Goal: Information Seeking & Learning: Learn about a topic

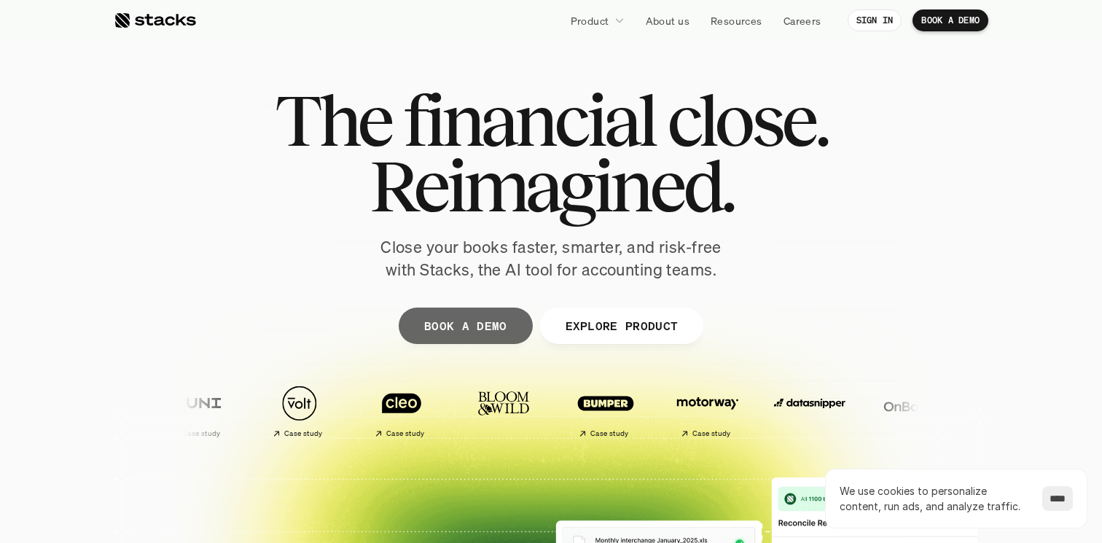
click at [477, 251] on p "Close your books faster, smarter, and risk-free with Stacks, the AI tool for ac…" at bounding box center [551, 258] width 364 height 45
click at [544, 252] on p "Close your books faster, smarter, and risk-free with Stacks, the AI tool for ac…" at bounding box center [551, 258] width 364 height 45
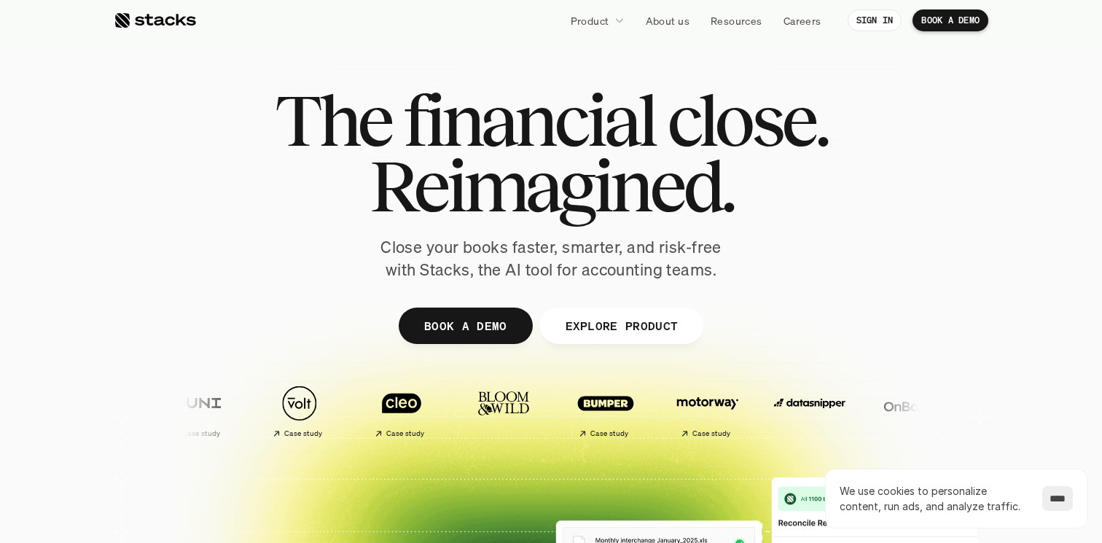
click at [544, 252] on p "Close your books faster, smarter, and risk-free with Stacks, the AI tool for ac…" at bounding box center [551, 258] width 364 height 45
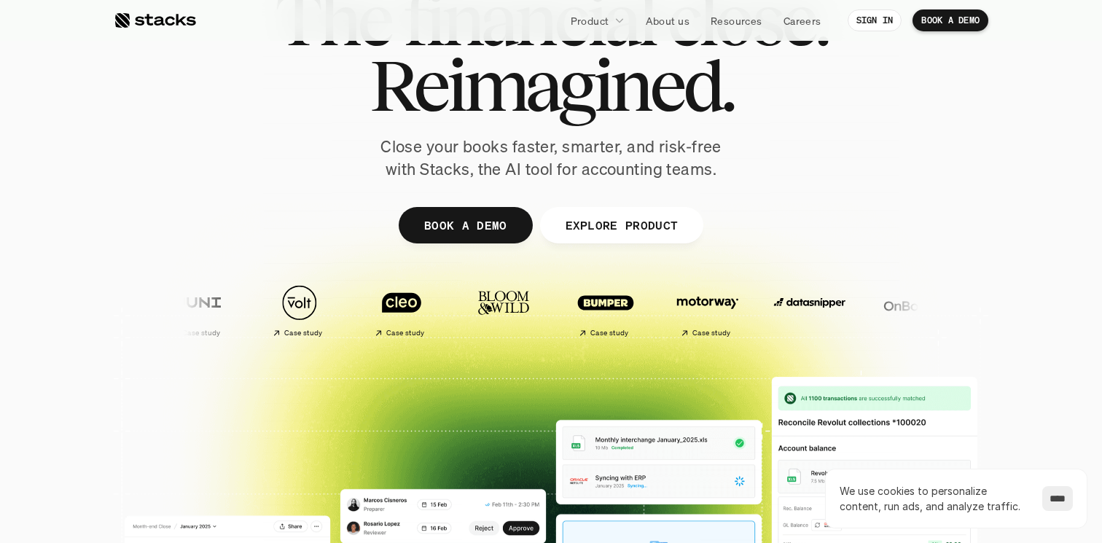
scroll to position [177, 0]
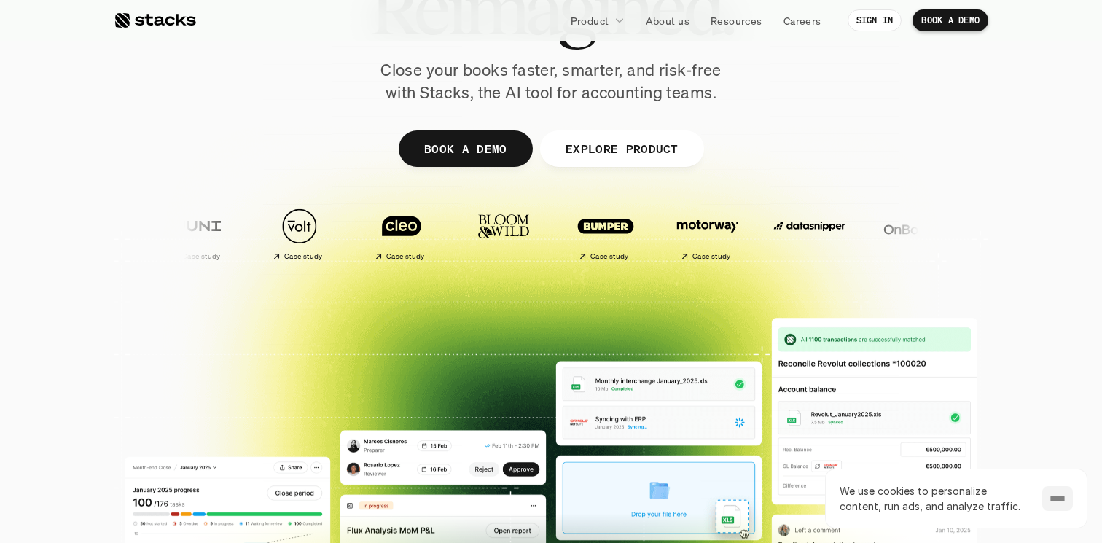
click at [1049, 499] on input "****" at bounding box center [1057, 498] width 31 height 25
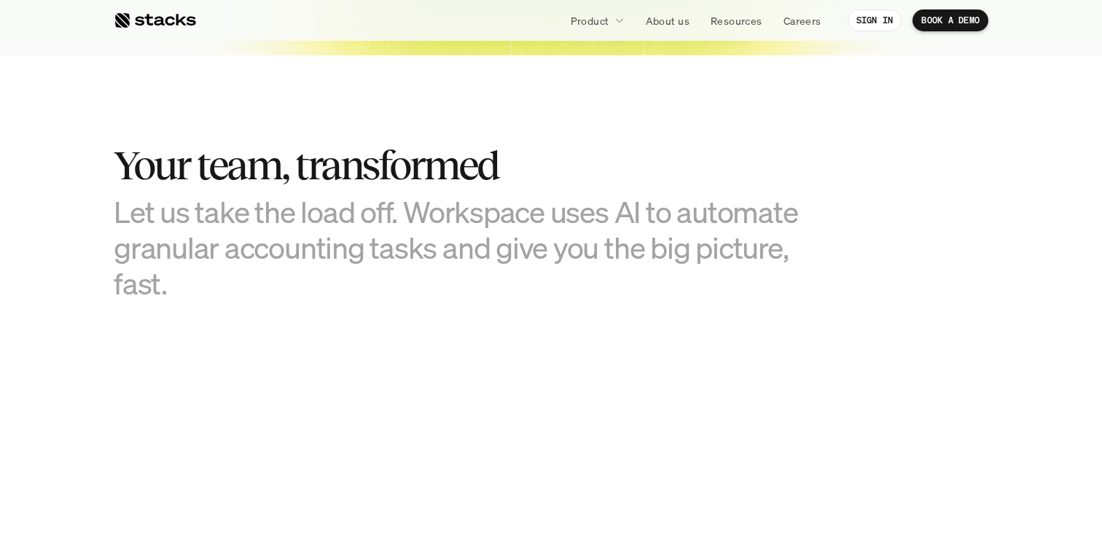
scroll to position [929, 0]
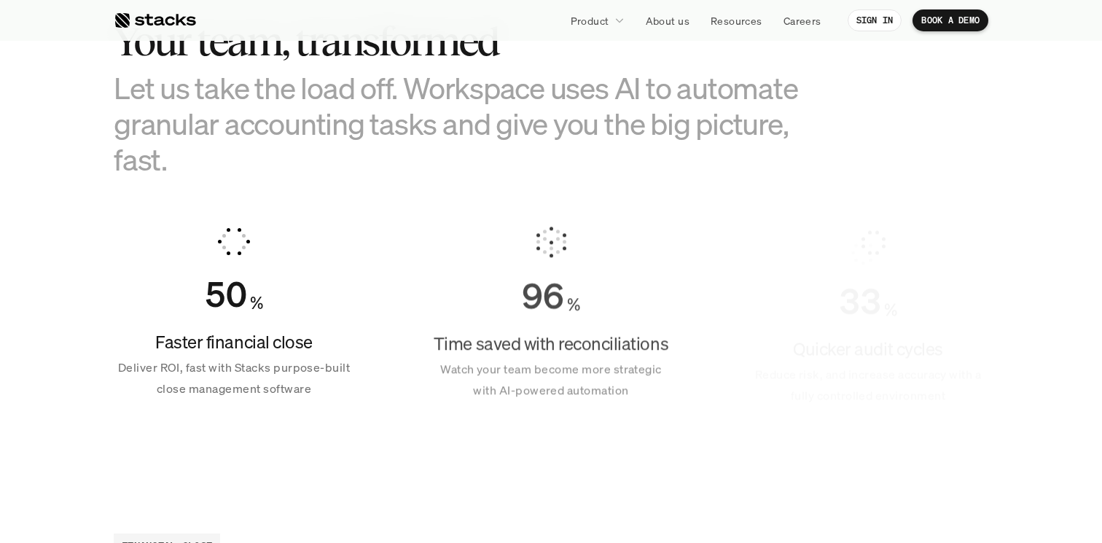
click at [508, 121] on h3 "Let us take the load off. Workspace uses AI to automate granular accounting tas…" at bounding box center [478, 124] width 729 height 108
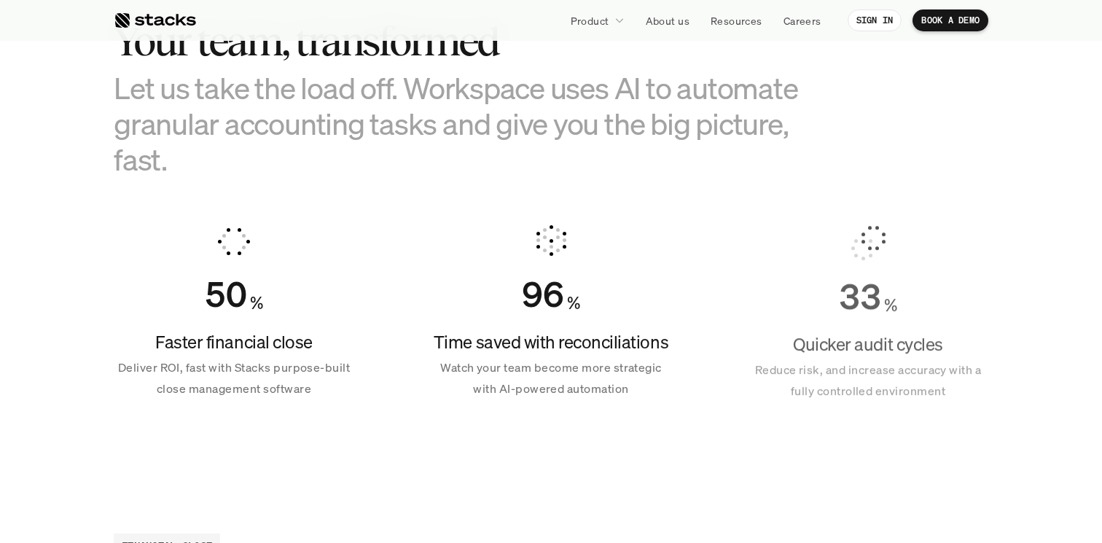
click at [508, 121] on h3 "Let us take the load off. Workspace uses AI to automate granular accounting tas…" at bounding box center [478, 124] width 729 height 108
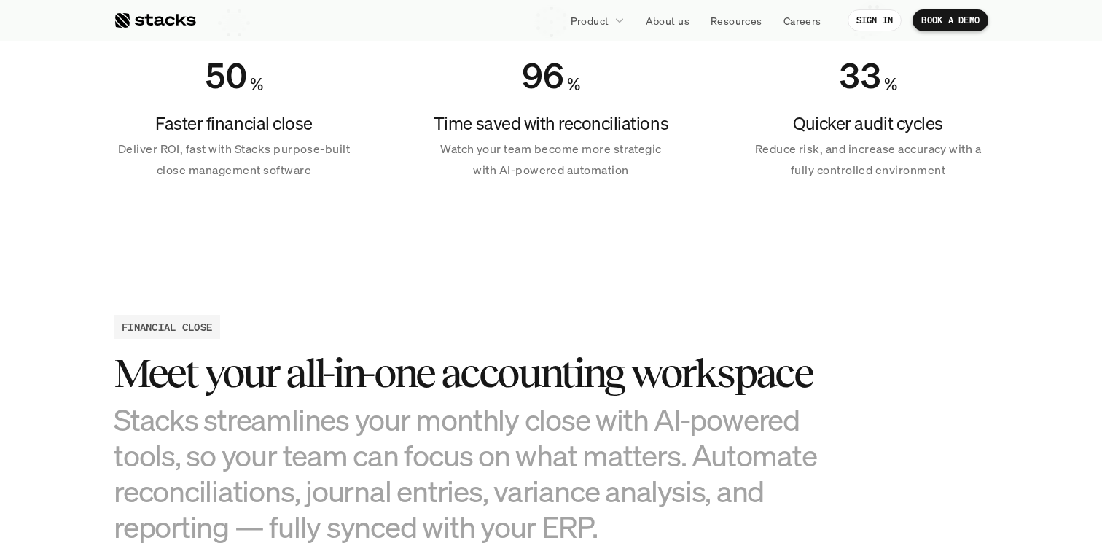
scroll to position [1192, 0]
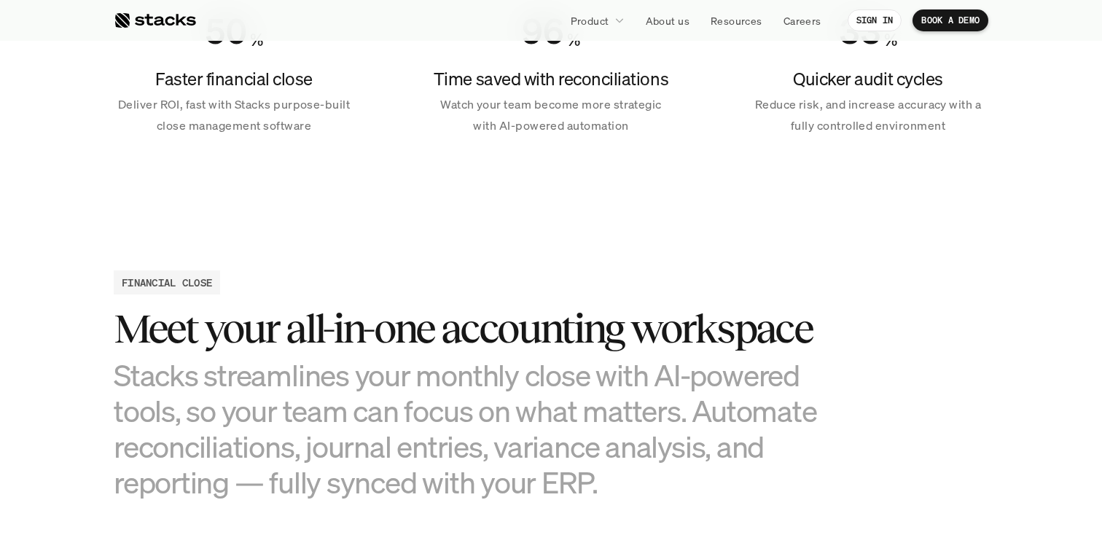
click at [584, 139] on div "96 % Time saved with reconciliations Watch your team become more strategic with…" at bounding box center [551, 48] width 241 height 211
click at [489, 319] on h3 "Meet your all-in-one accounting workspace" at bounding box center [478, 328] width 729 height 45
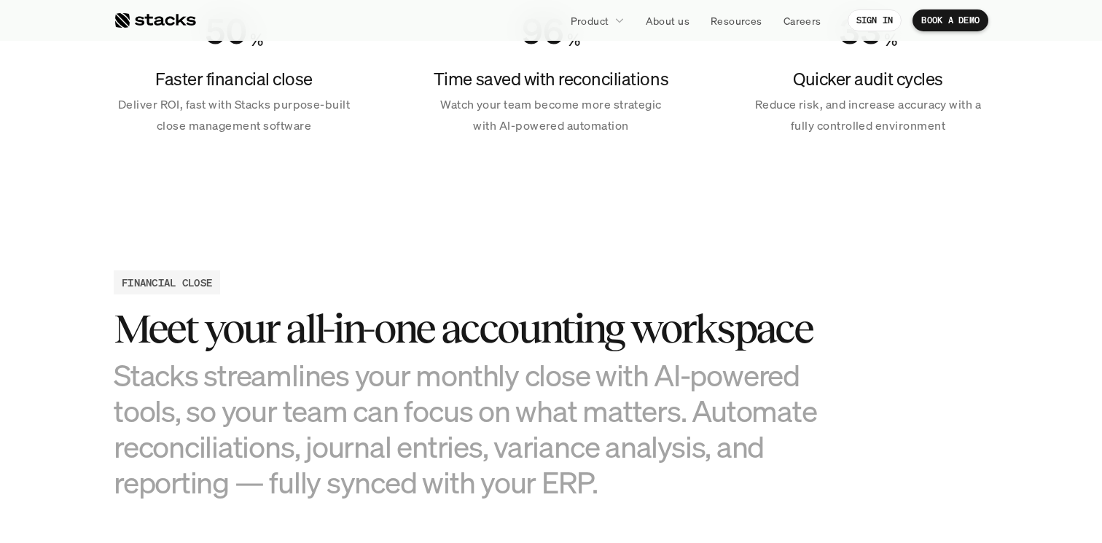
click at [489, 319] on h3 "Meet your all-in-one accounting workspace" at bounding box center [478, 328] width 729 height 45
click at [501, 404] on h3 "Stacks streamlines your monthly close with AI-powered tools, so your team can f…" at bounding box center [478, 429] width 729 height 144
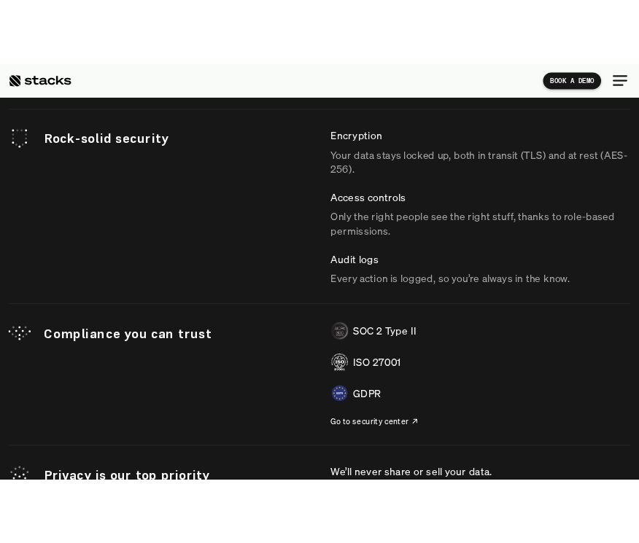
scroll to position [3687, 0]
